Goal: Transaction & Acquisition: Subscribe to service/newsletter

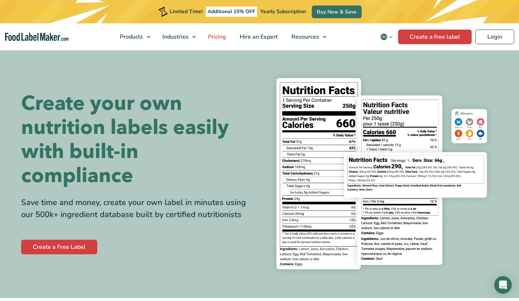
click at [209, 37] on span "Pricing" at bounding box center [216, 37] width 21 height 8
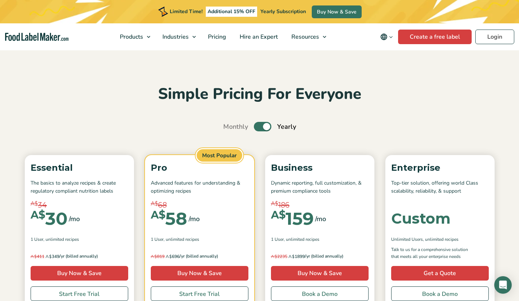
click at [259, 127] on label "Toggle" at bounding box center [262, 126] width 17 height 9
click at [230, 127] on input "Toggle" at bounding box center [227, 126] width 5 height 5
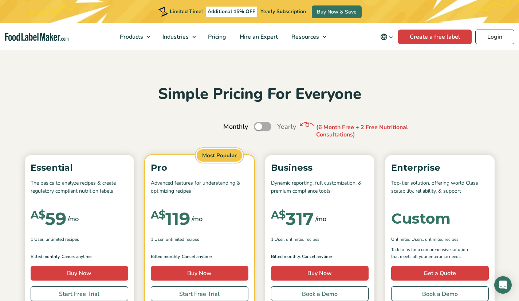
click at [270, 126] on label "Toggle" at bounding box center [262, 126] width 17 height 9
click at [230, 126] on input "Toggle" at bounding box center [227, 126] width 5 height 5
checkbox input "true"
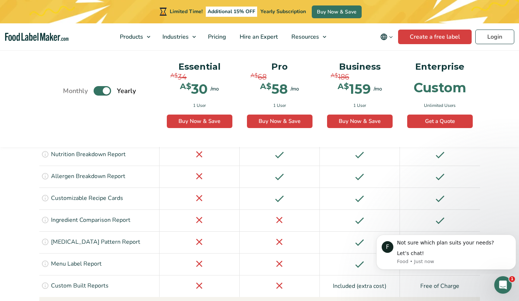
scroll to position [984, 0]
